Goal: Transaction & Acquisition: Download file/media

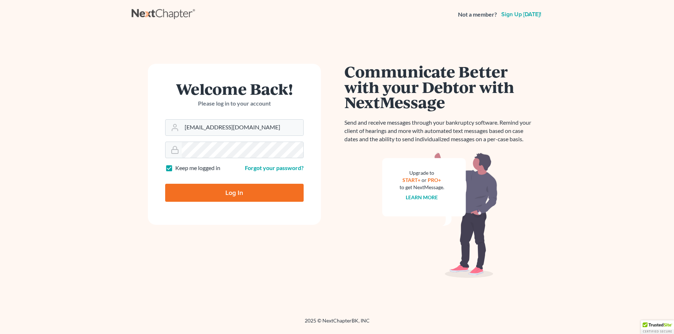
click at [224, 196] on input "Log In" at bounding box center [234, 193] width 138 height 18
type input "Thinking..."
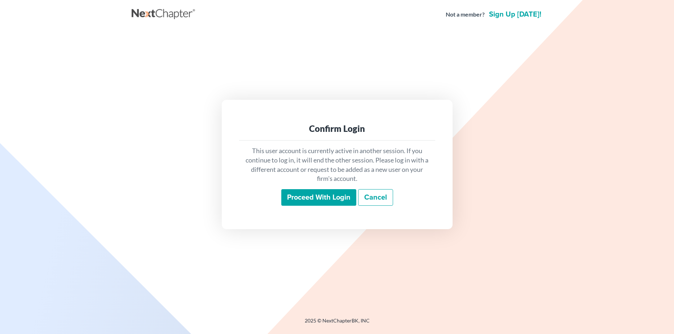
click at [324, 197] on input "Proceed with login" at bounding box center [318, 197] width 75 height 17
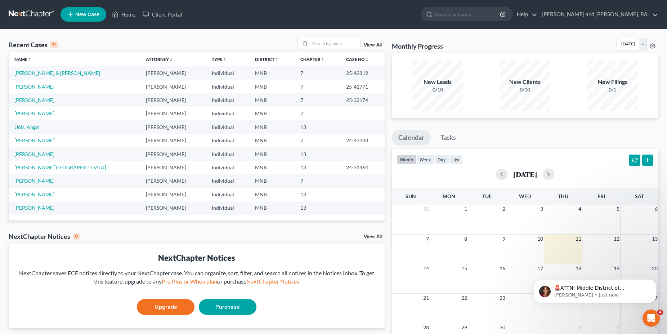
click at [26, 142] on link "[PERSON_NAME]" at bounding box center [34, 140] width 40 height 6
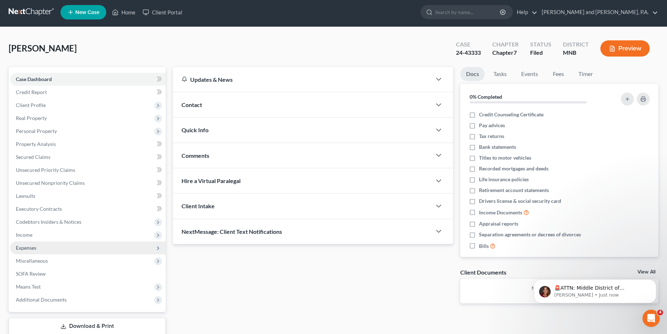
scroll to position [48, 0]
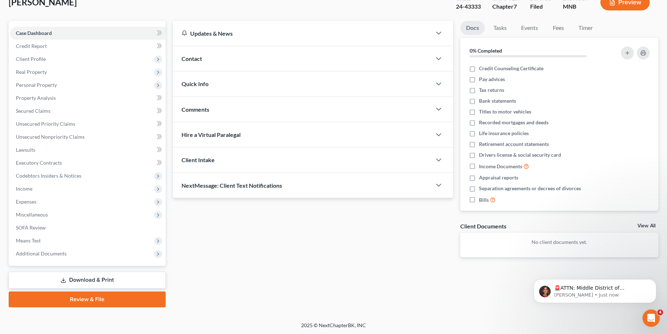
click at [107, 277] on link "Download & Print" at bounding box center [87, 280] width 157 height 17
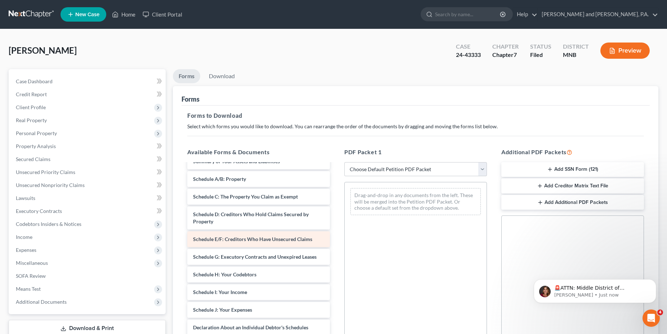
scroll to position [46, 0]
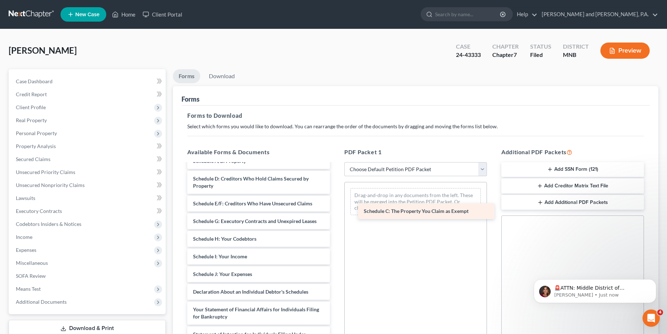
drag, startPoint x: 236, startPoint y: 177, endPoint x: 407, endPoint y: 209, distance: 174.0
click at [336, 209] on div "Schedule C: The Property You Claim as Exempt Voluntary Petition for Individuals…" at bounding box center [259, 285] width 154 height 334
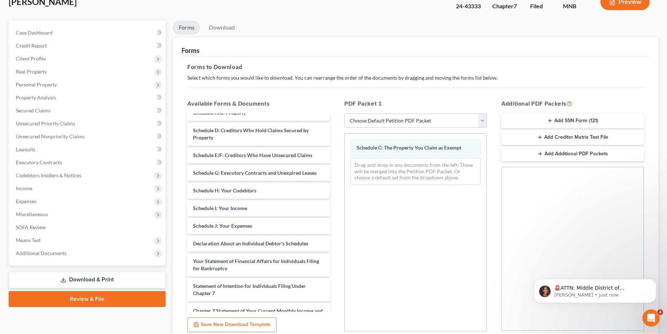
scroll to position [111, 0]
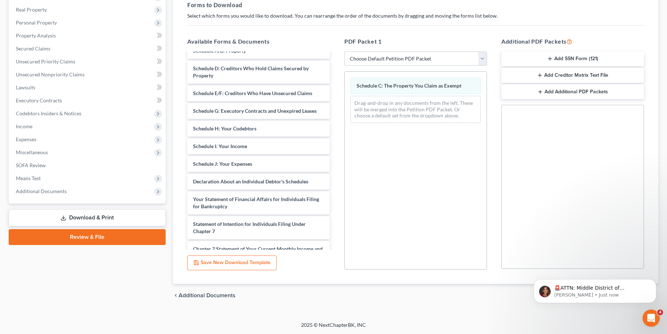
click at [614, 267] on html "🚨ATTN: Middle District of [US_STATE] The court has added a new Credit Counselin…" at bounding box center [595, 265] width 144 height 3
click at [654, 280] on icon "Dismiss notification" at bounding box center [655, 281] width 4 height 4
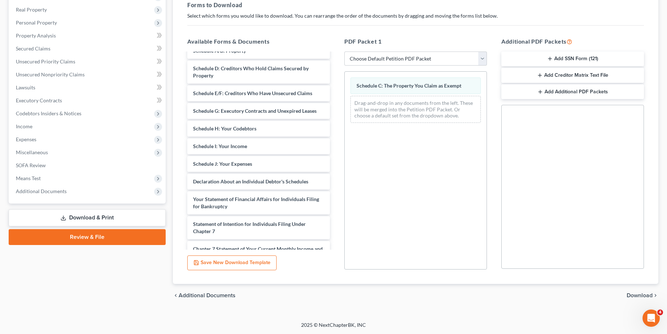
click at [641, 294] on span "Download" at bounding box center [640, 296] width 26 height 6
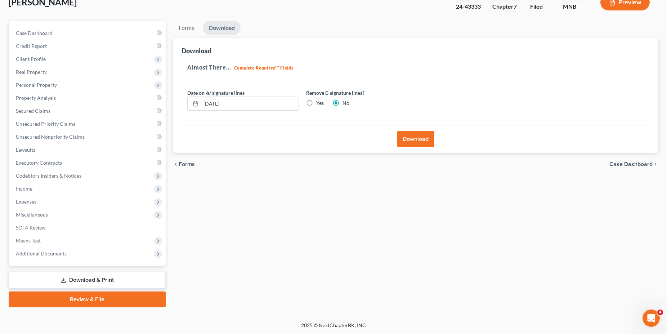
click at [411, 137] on button "Download" at bounding box center [415, 139] width 37 height 16
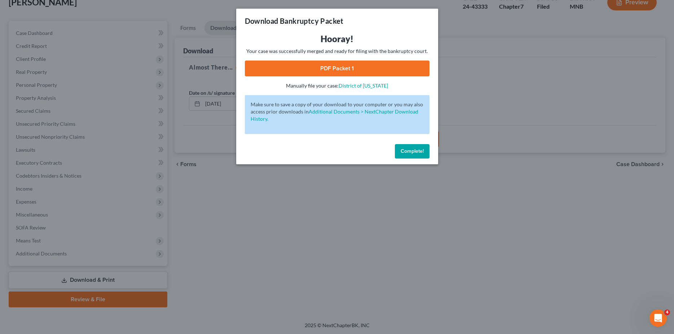
click at [337, 66] on link "PDF Packet 1" at bounding box center [337, 69] width 185 height 16
